Goal: Information Seeking & Learning: Check status

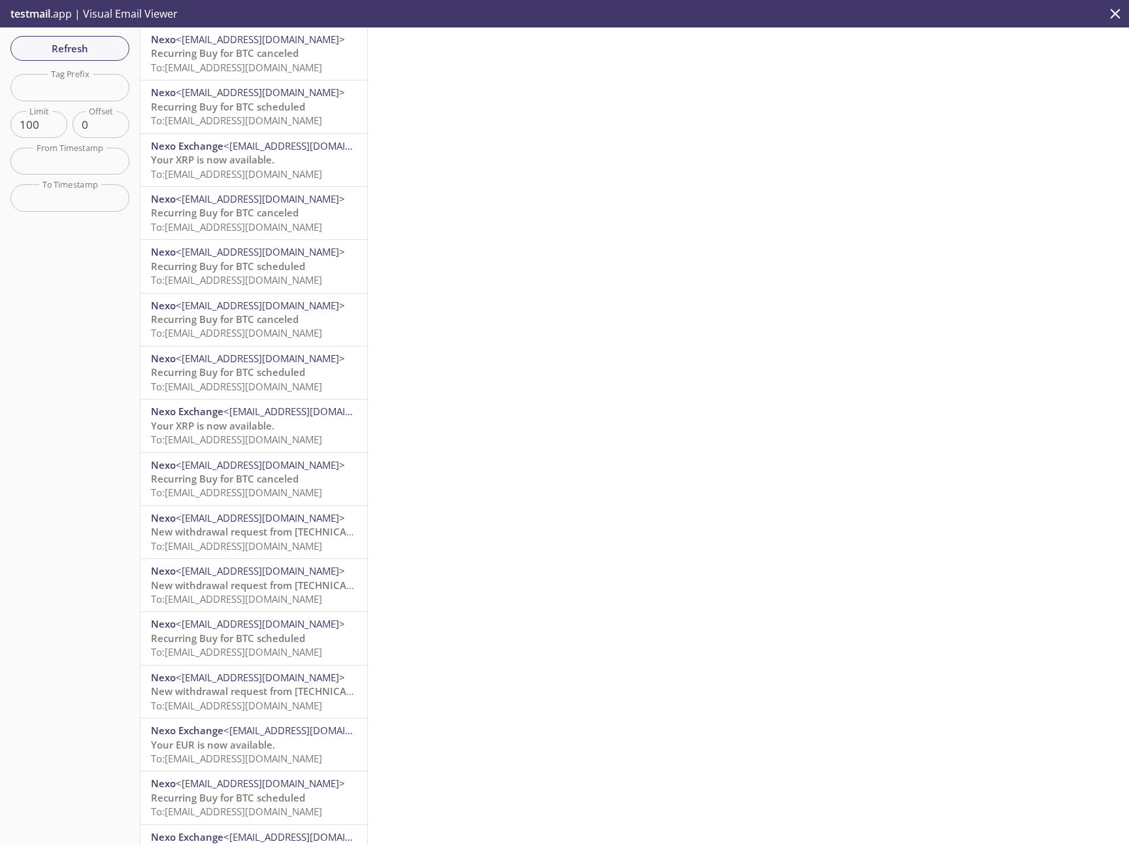
click at [1119, 12] on icon "close" at bounding box center [1115, 13] width 17 height 17
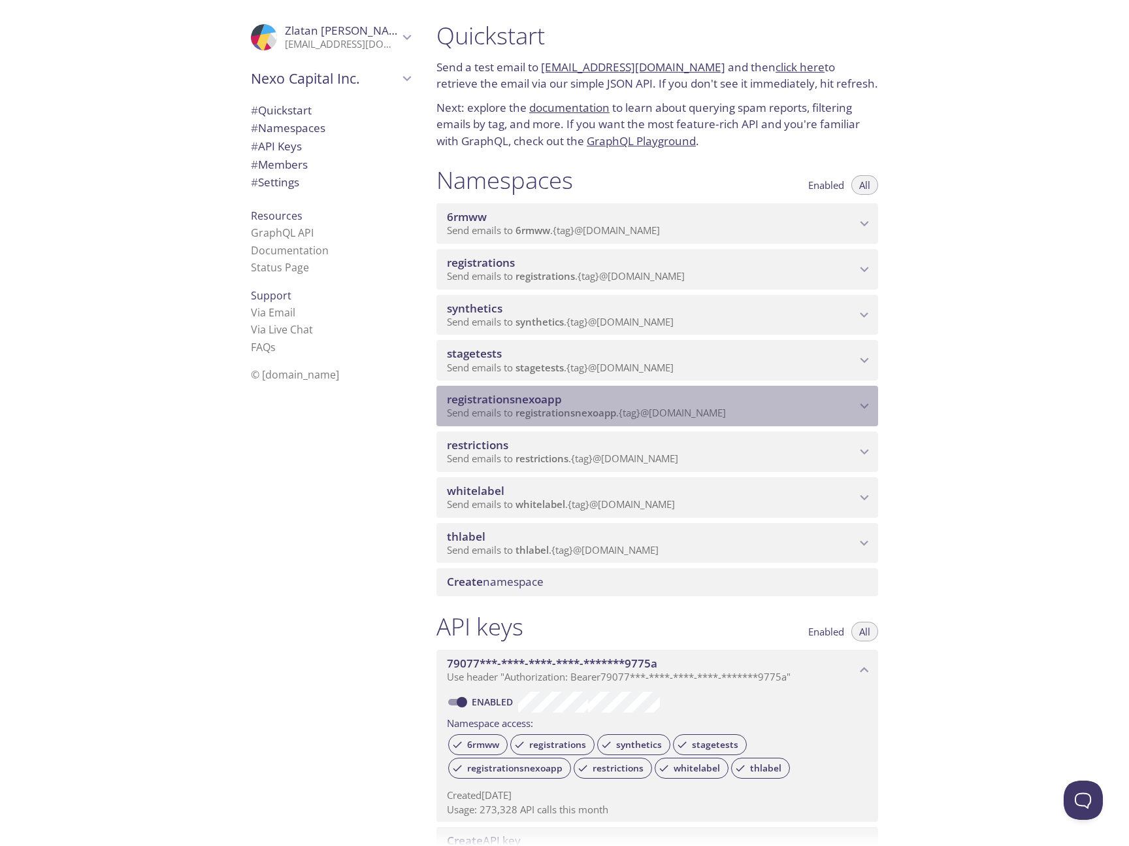
click at [710, 412] on span "Send emails to registrationsnexoapp . {tag} @[DOMAIN_NAME]" at bounding box center [586, 412] width 279 height 13
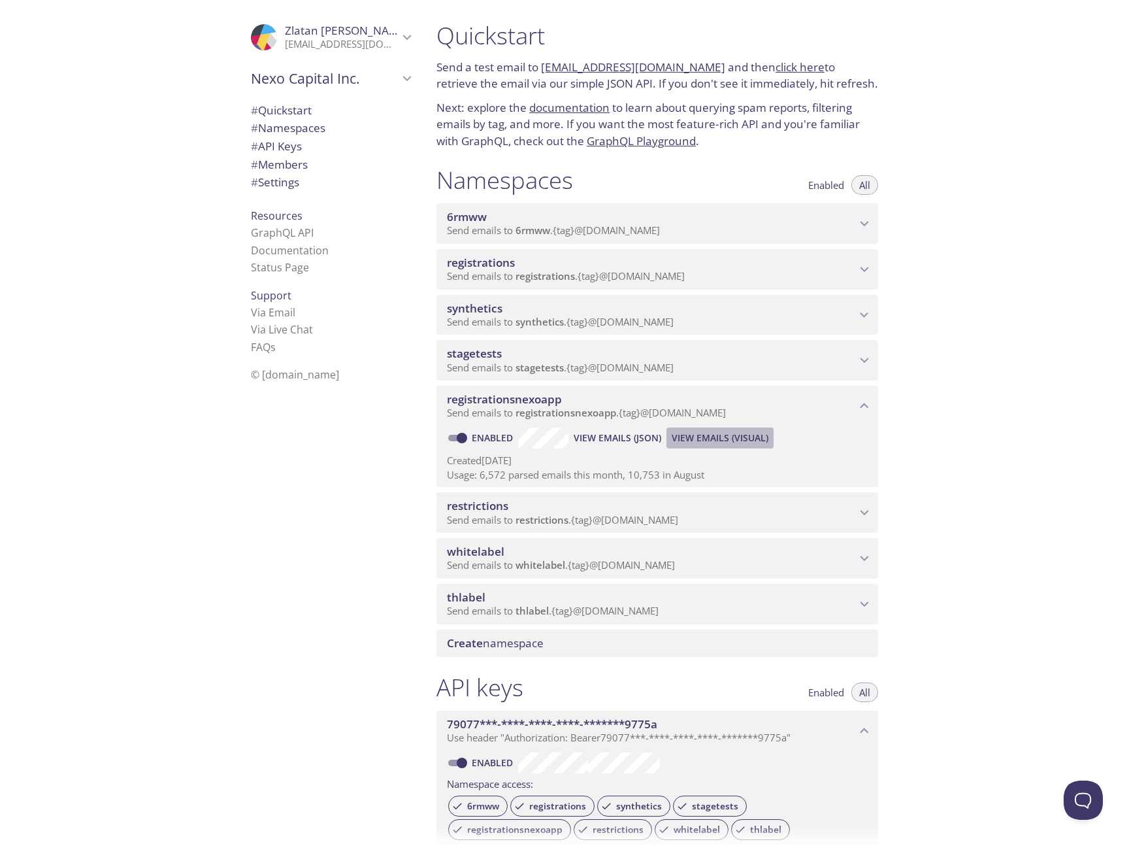
click at [725, 439] on span "View Emails (Visual)" at bounding box center [720, 438] width 97 height 16
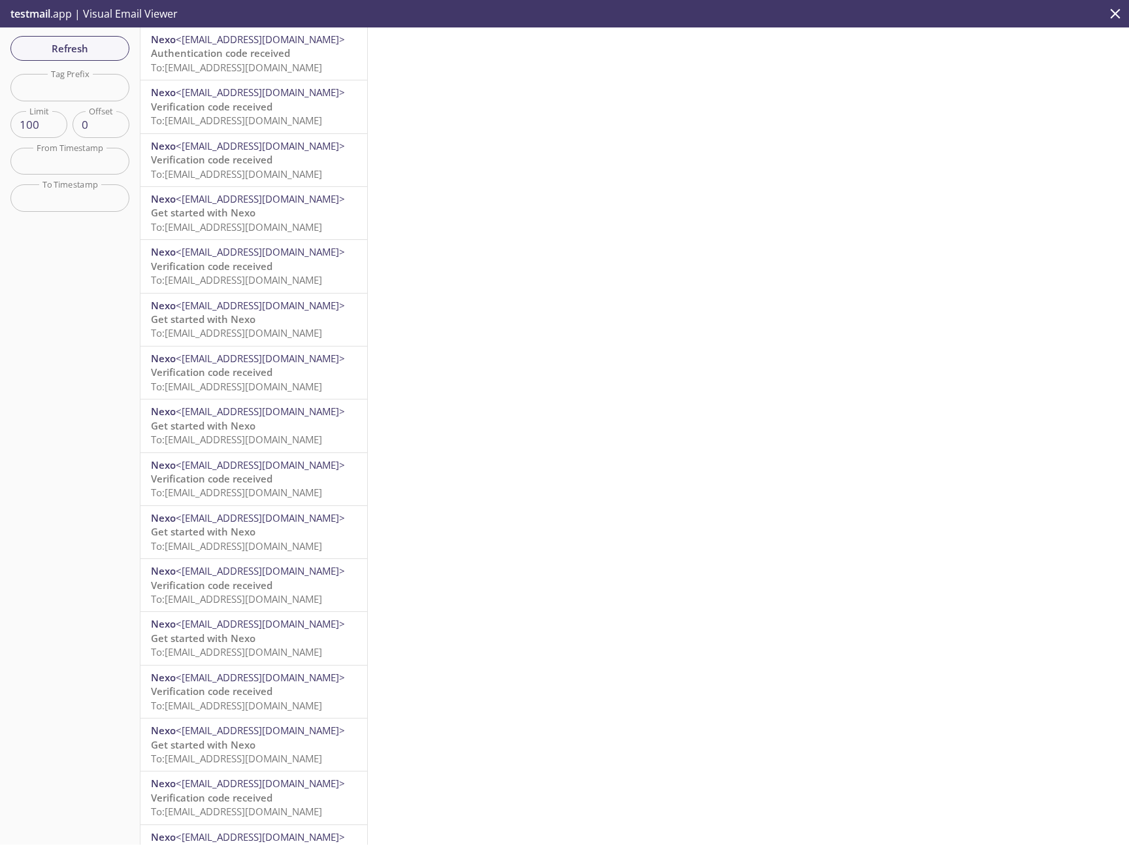
click at [249, 53] on span "Authentication code received" at bounding box center [220, 52] width 139 height 13
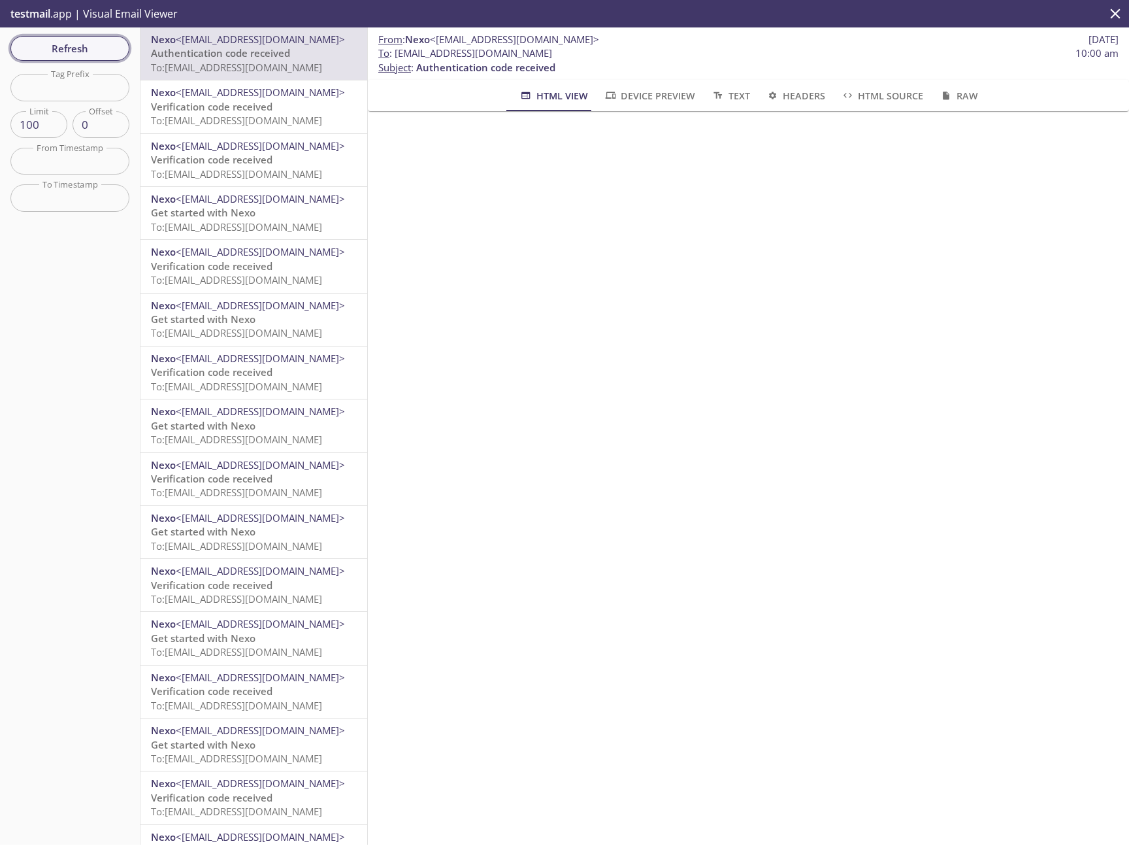
click at [101, 48] on span "Refresh" at bounding box center [70, 48] width 98 height 17
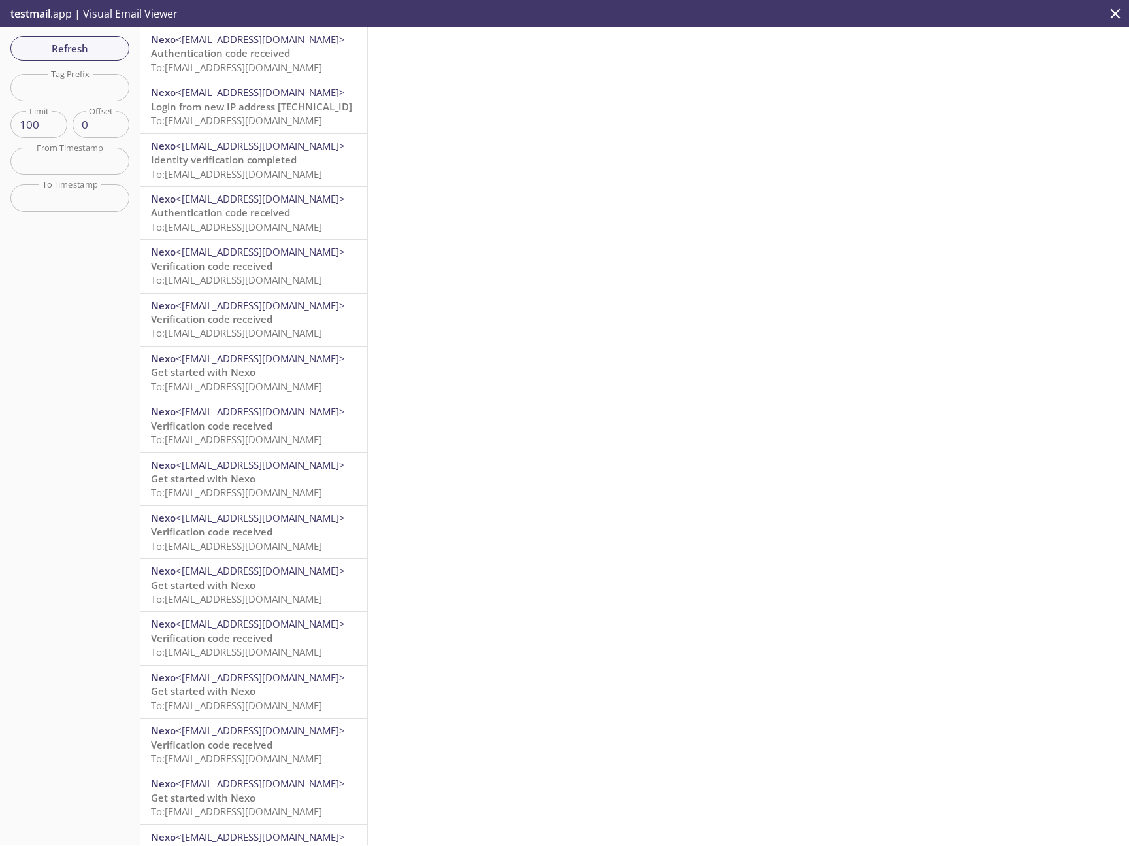
click at [280, 65] on span "To: [EMAIL_ADDRESS][DOMAIN_NAME]" at bounding box center [236, 67] width 171 height 13
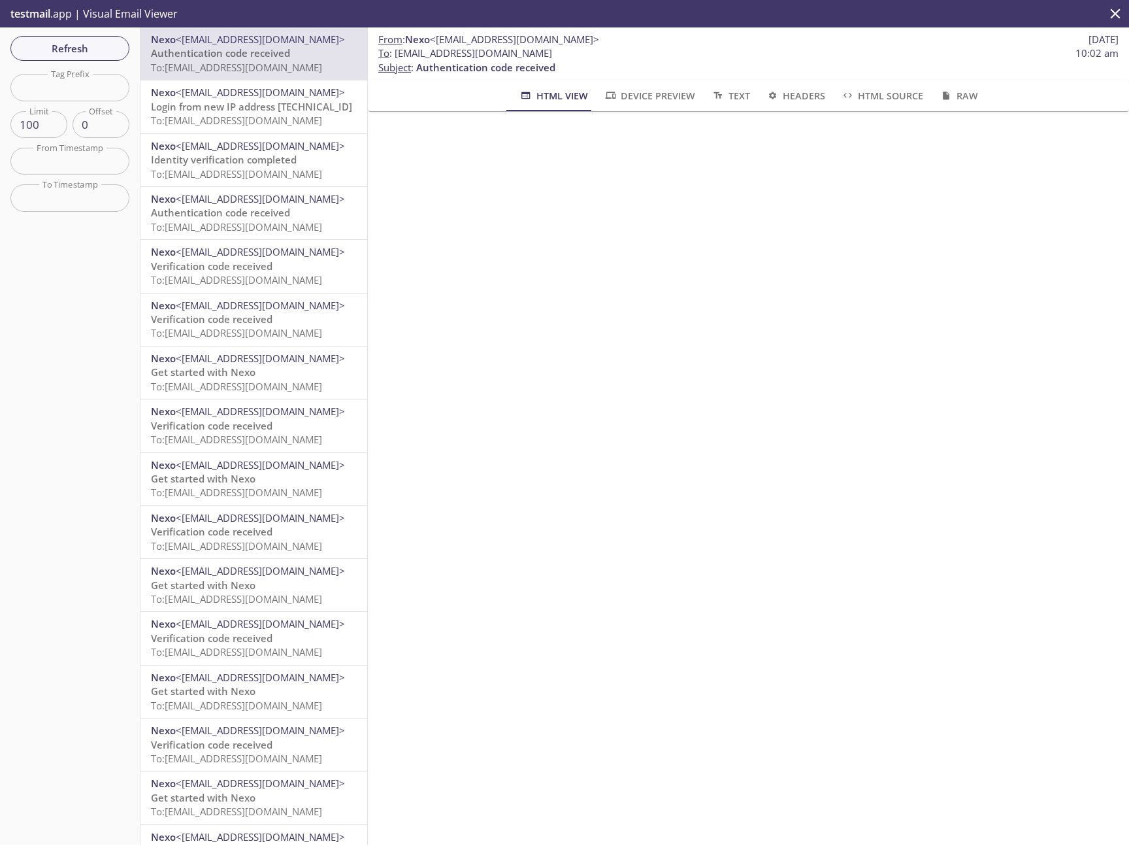
click at [116, 46] on span "Refresh" at bounding box center [70, 48] width 98 height 17
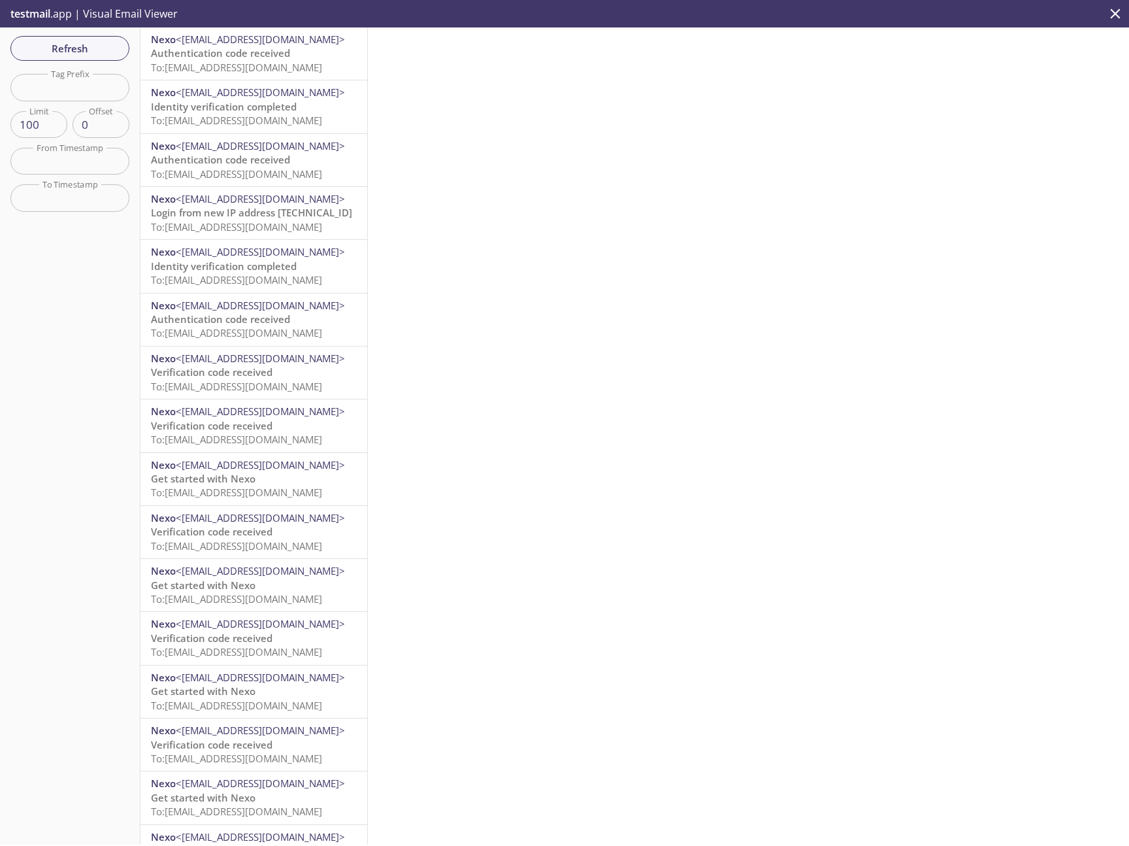
click at [256, 42] on span "<[EMAIL_ADDRESS][DOMAIN_NAME]>" at bounding box center [260, 39] width 169 height 13
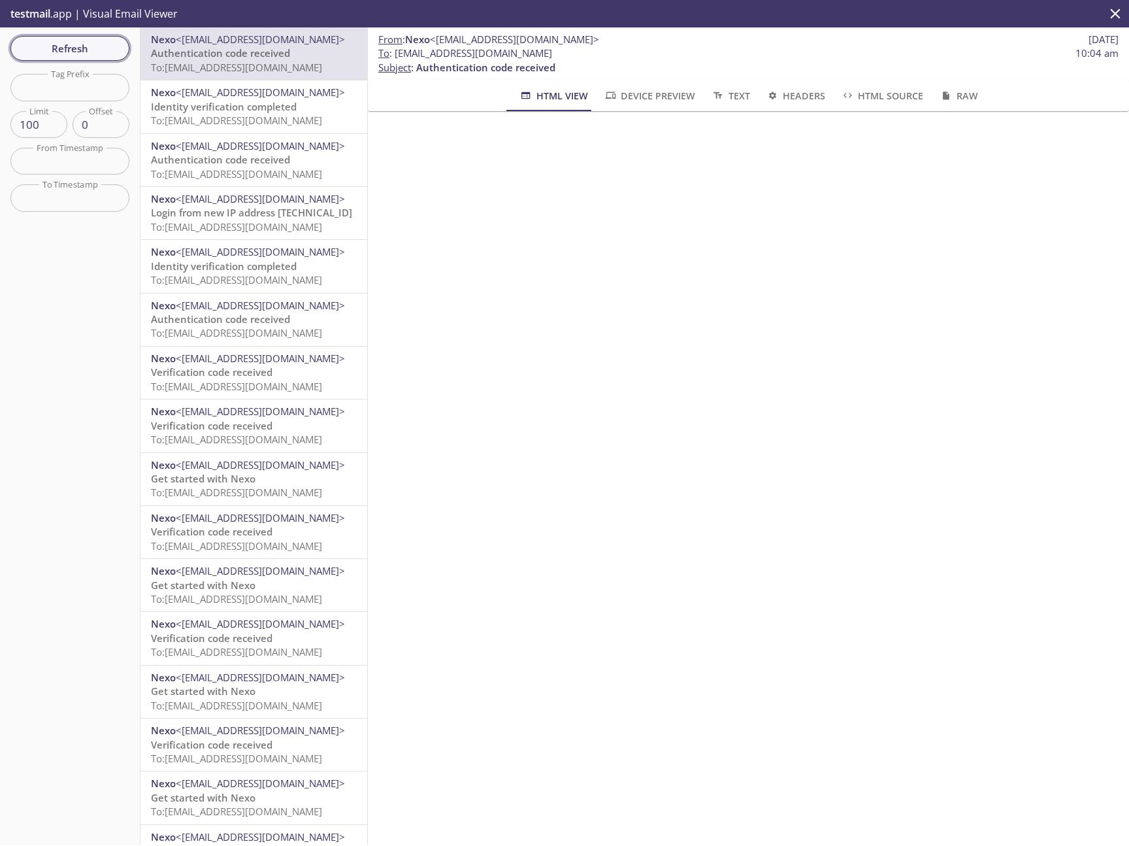
click at [91, 54] on span "Refresh" at bounding box center [70, 48] width 98 height 17
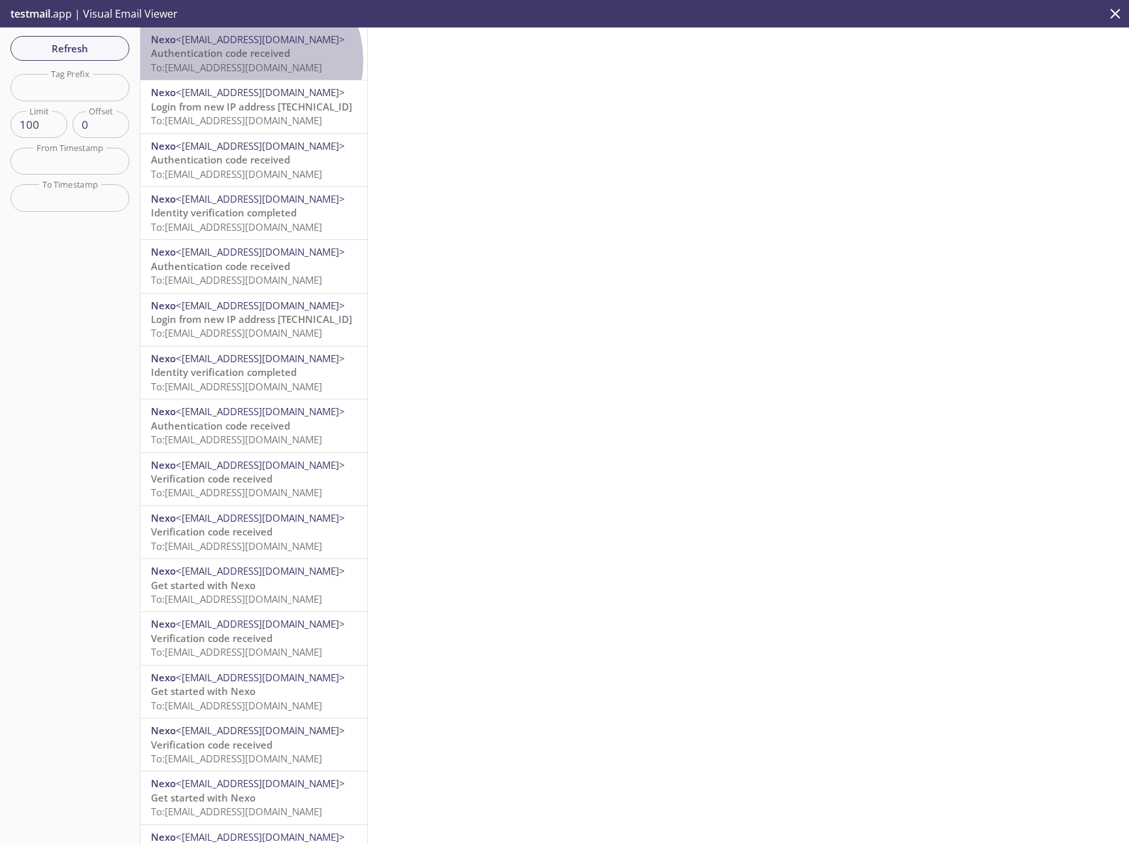
click at [247, 61] on span "To: [EMAIL_ADDRESS][DOMAIN_NAME]" at bounding box center [236, 67] width 171 height 13
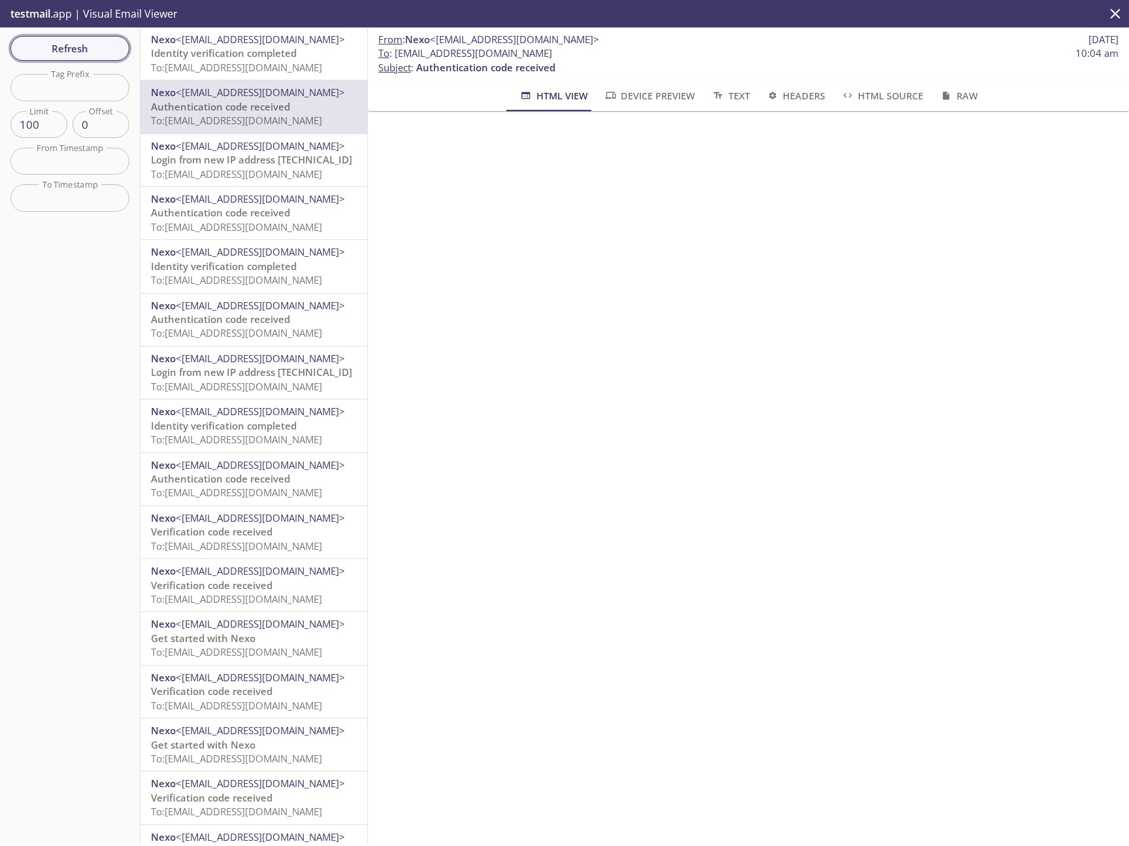
click at [91, 42] on span "Refresh" at bounding box center [70, 48] width 98 height 17
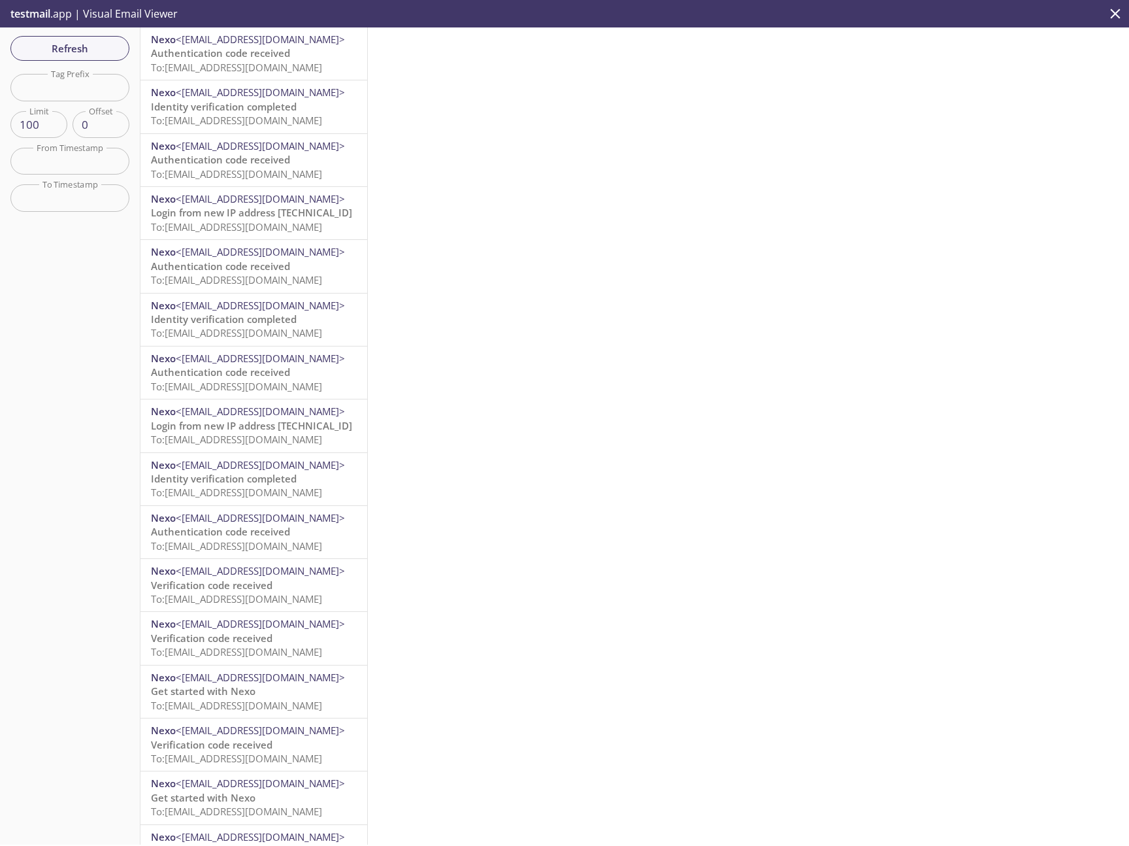
click at [269, 61] on span "To: [EMAIL_ADDRESS][DOMAIN_NAME]" at bounding box center [236, 67] width 171 height 13
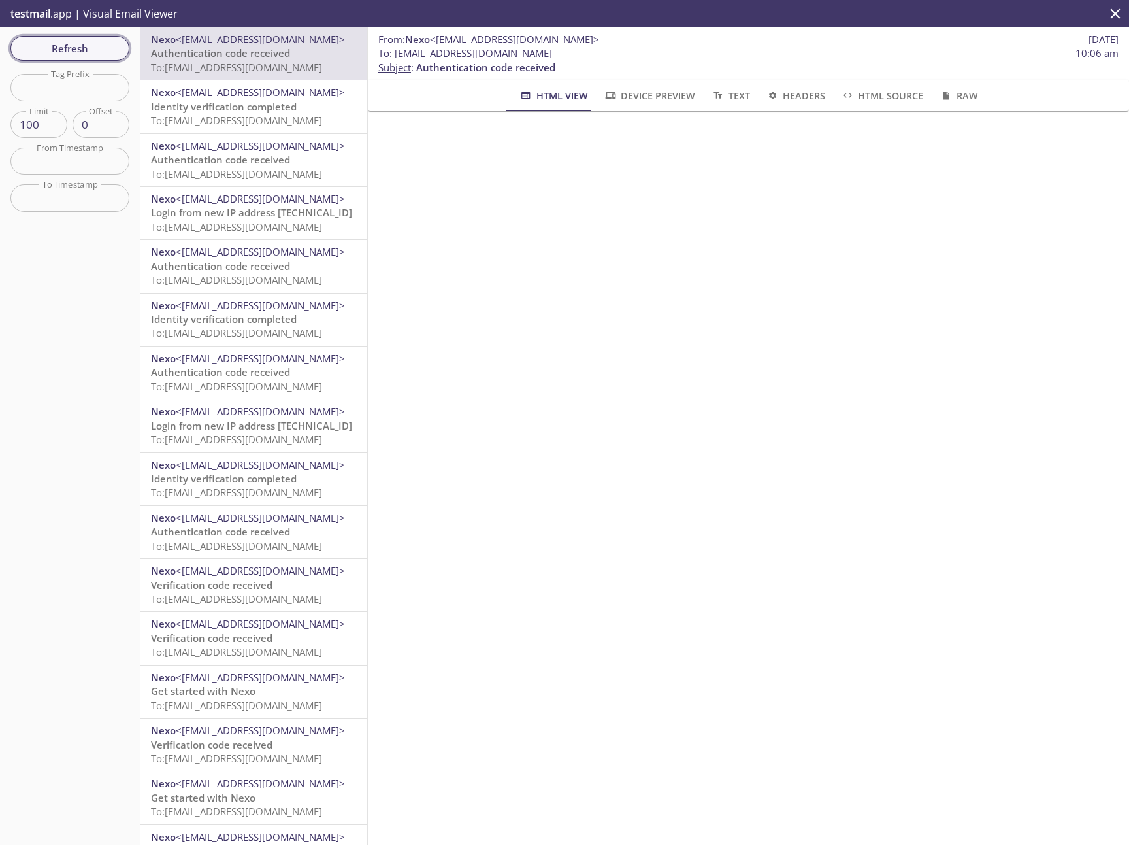
click at [116, 52] on span "Refresh" at bounding box center [70, 48] width 98 height 17
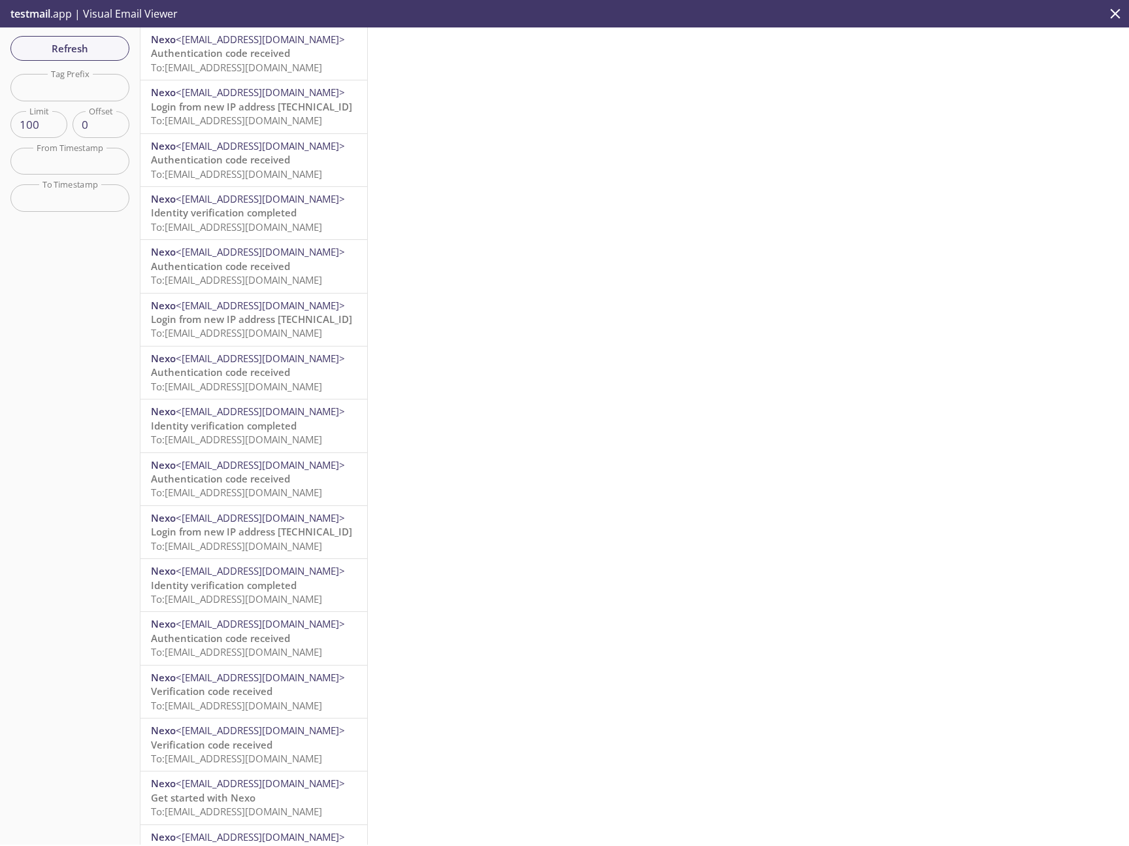
click at [237, 58] on span "Authentication code received" at bounding box center [220, 52] width 139 height 13
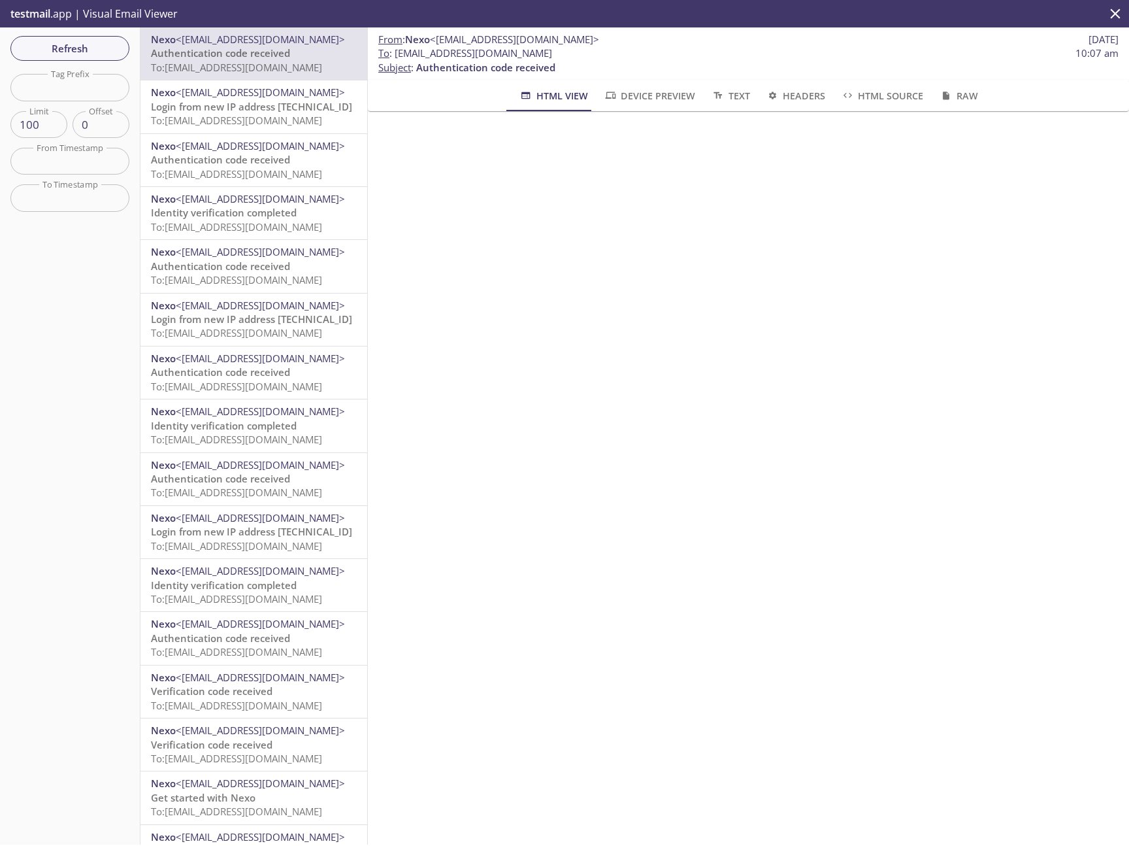
click at [1120, 16] on icon "close" at bounding box center [1115, 13] width 17 height 17
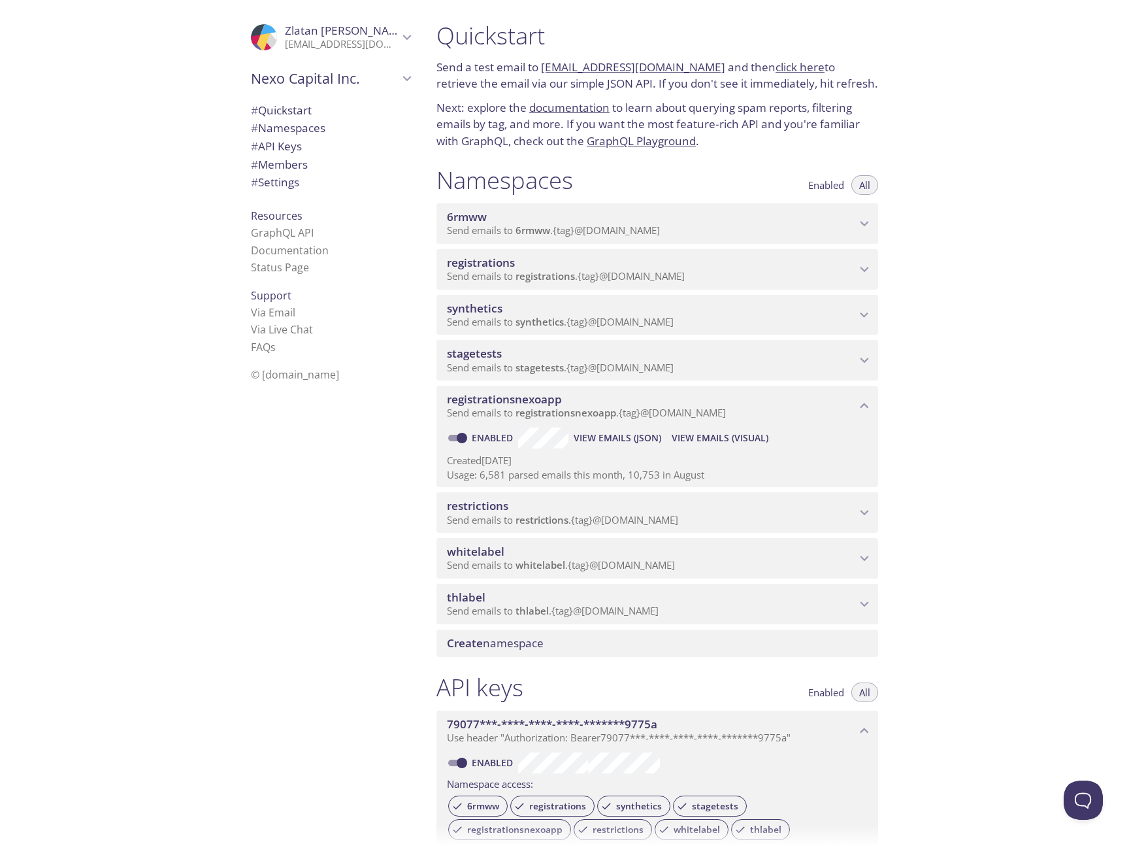
click at [736, 263] on span "registrations" at bounding box center [651, 263] width 409 height 14
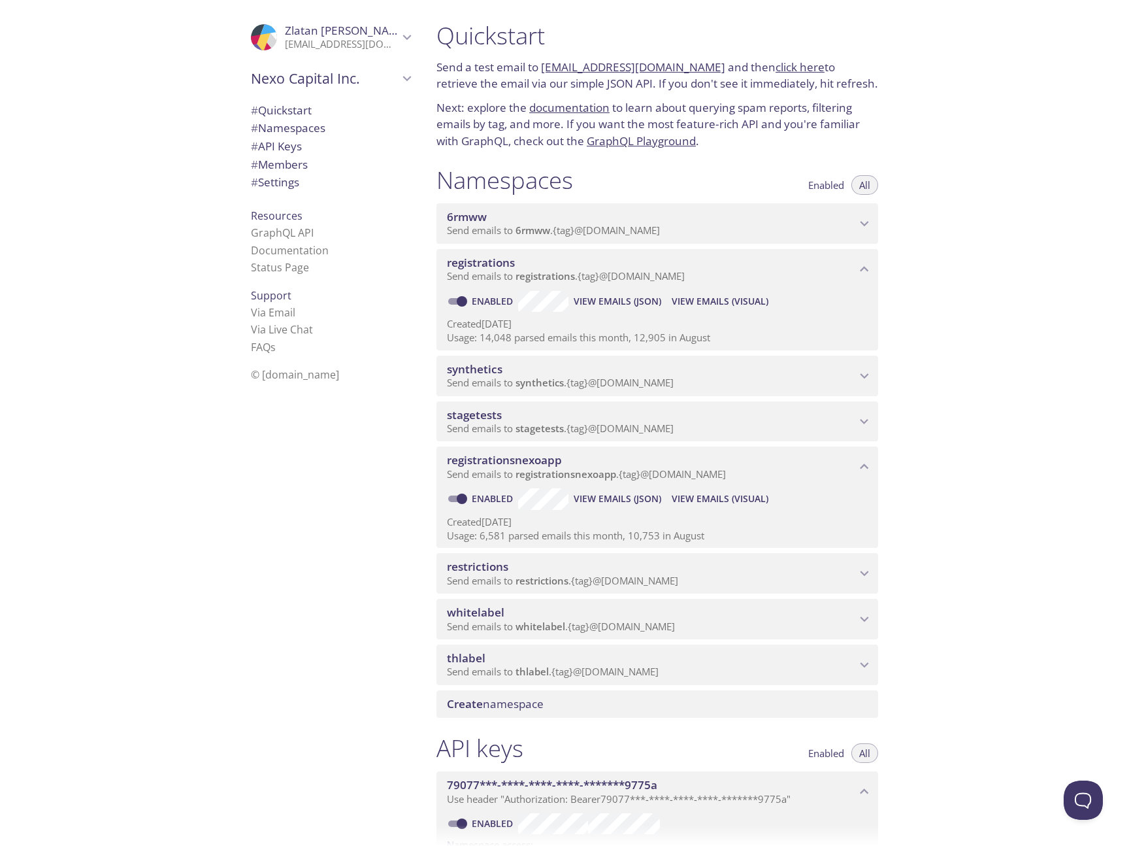
click at [696, 295] on span "View Emails (Visual)" at bounding box center [720, 301] width 97 height 16
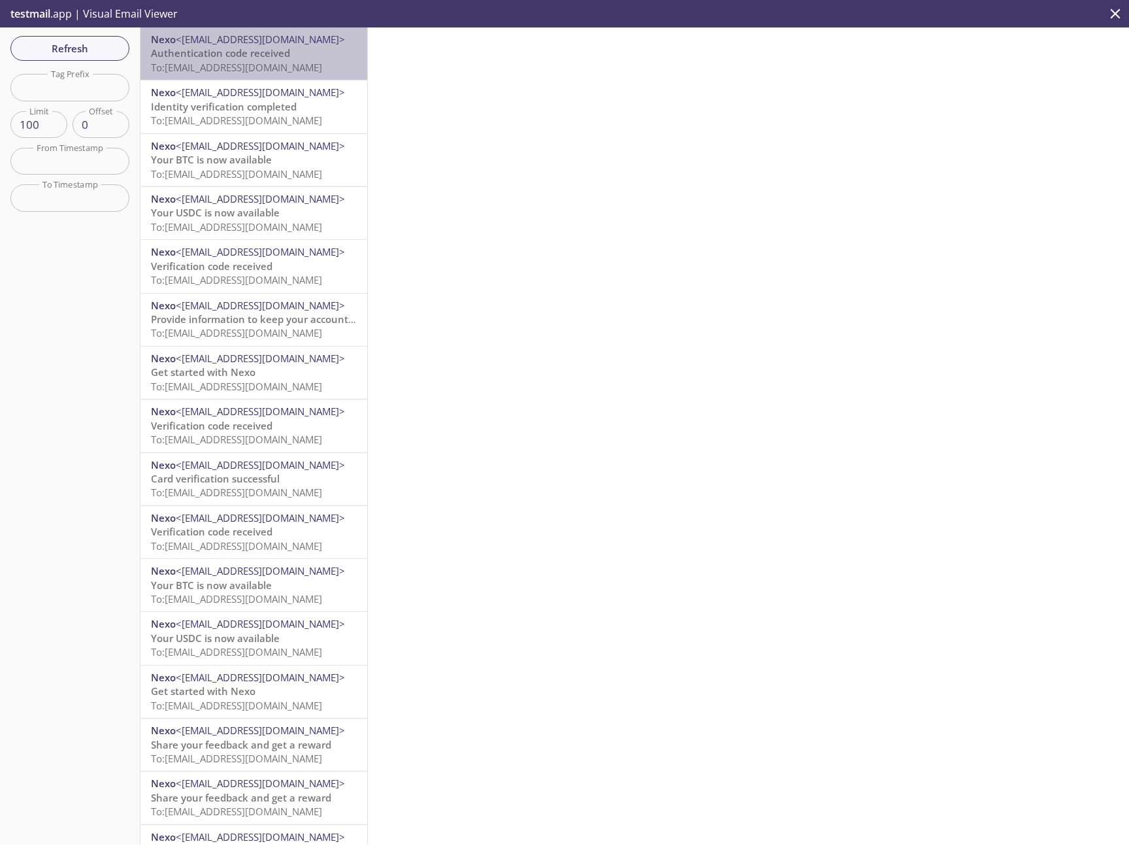
click at [296, 62] on span "To: [EMAIL_ADDRESS][DOMAIN_NAME]" at bounding box center [236, 67] width 171 height 13
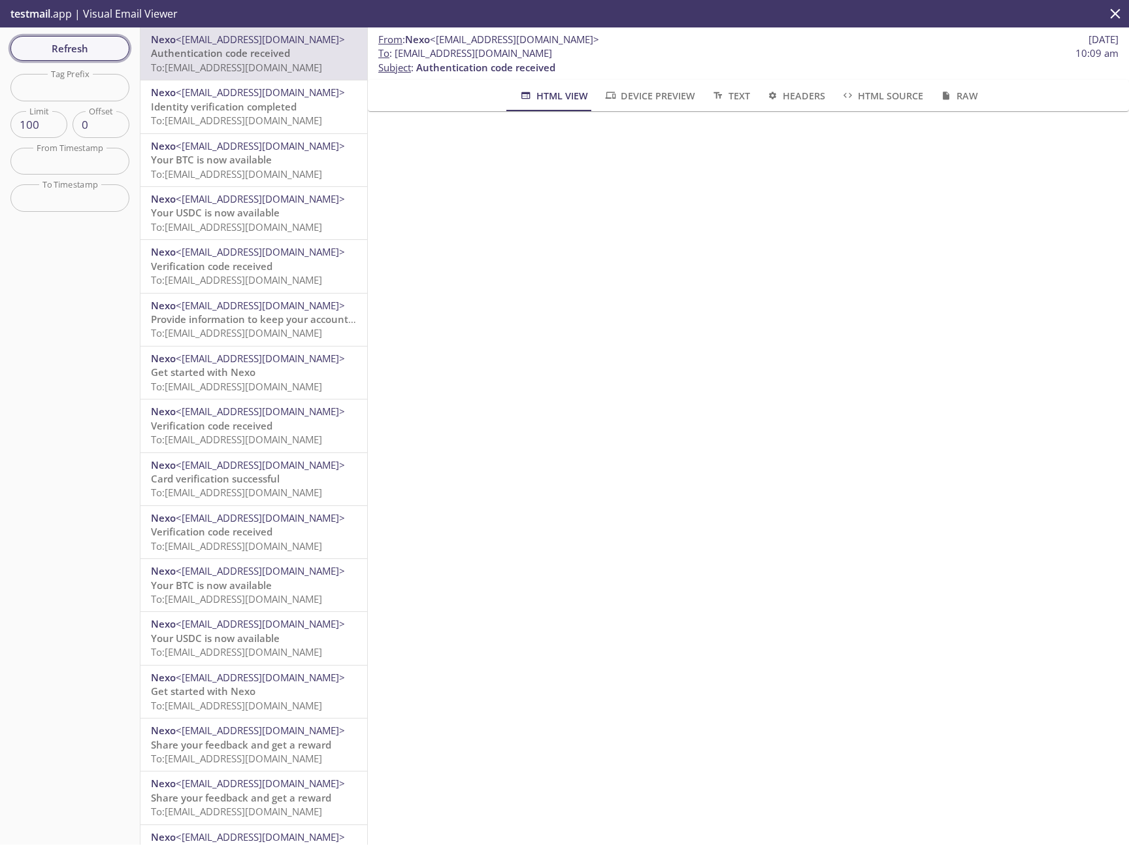
click at [97, 42] on span "Refresh" at bounding box center [70, 48] width 98 height 17
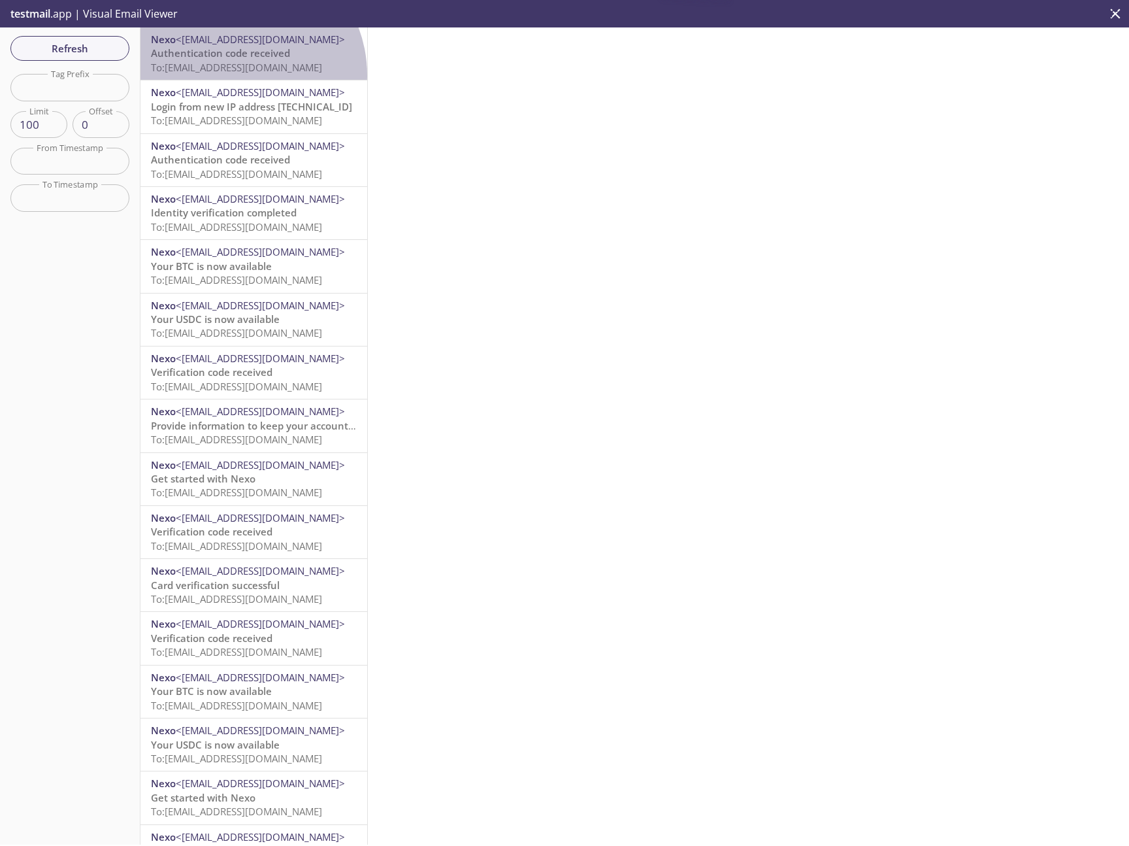
click at [233, 75] on div "Nexo <[EMAIL_ADDRESS][DOMAIN_NAME]> Authentication code received To: [EMAIL_ADD…" at bounding box center [253, 53] width 227 height 52
